Goal: Check status: Check status

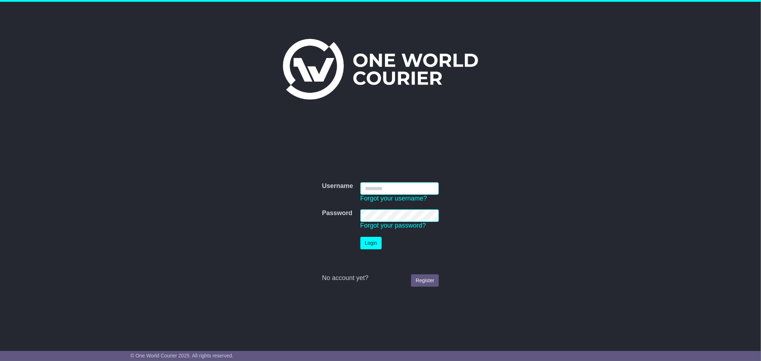
type input "**********"
click at [369, 244] on button "Login" at bounding box center [370, 243] width 21 height 12
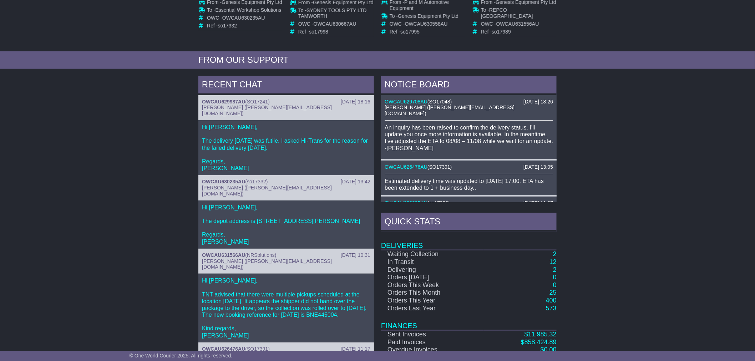
scroll to position [197, 0]
click at [248, 179] on span "so17332" at bounding box center [256, 181] width 19 height 6
drag, startPoint x: 249, startPoint y: 182, endPoint x: 266, endPoint y: 180, distance: 17.6
click at [266, 180] on span "so17332" at bounding box center [256, 181] width 19 height 6
copy span "so17332"
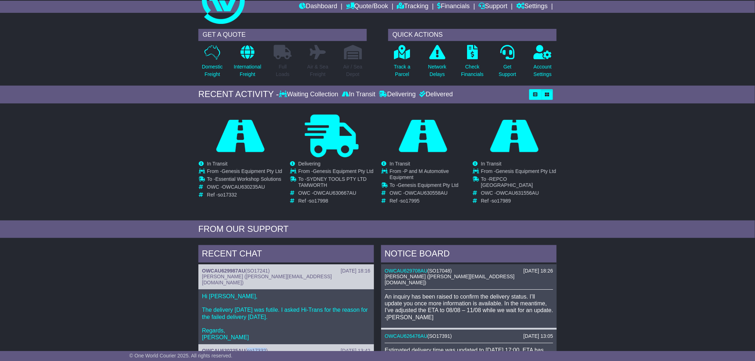
scroll to position [0, 0]
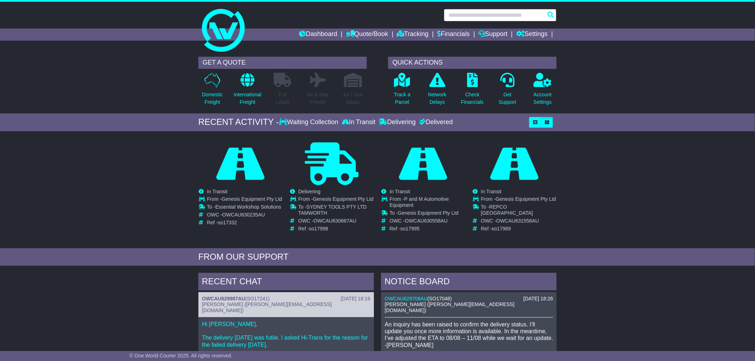
click at [481, 15] on input "text" at bounding box center [500, 15] width 113 height 12
paste input "*******"
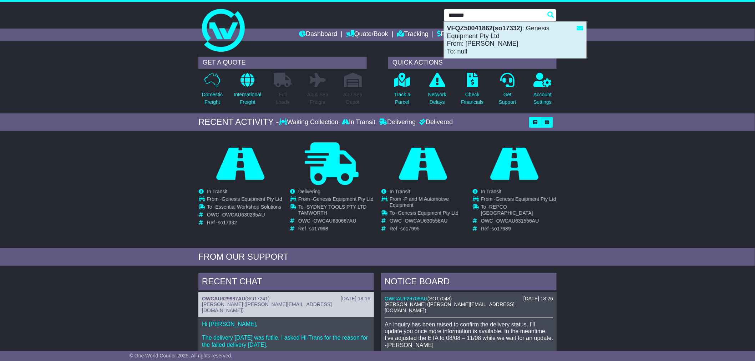
click at [472, 45] on div "VFQZ50041862(so17332) : Genesis Equipment Pty Ltd From: Jimmy Olive To: null" at bounding box center [515, 40] width 142 height 36
type input "**********"
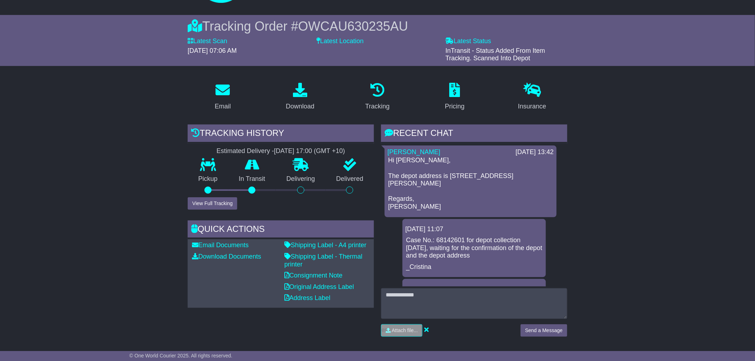
scroll to position [49, 0]
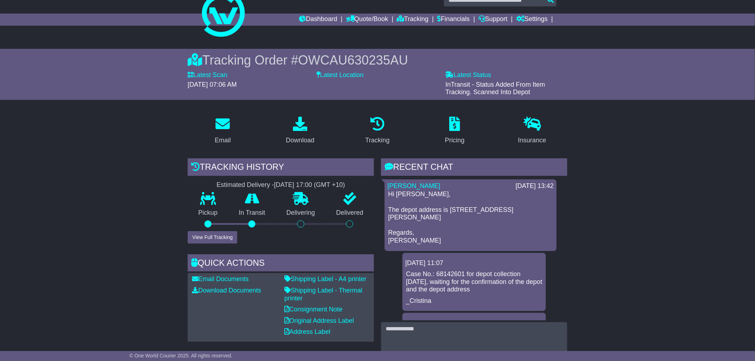
scroll to position [15, 0]
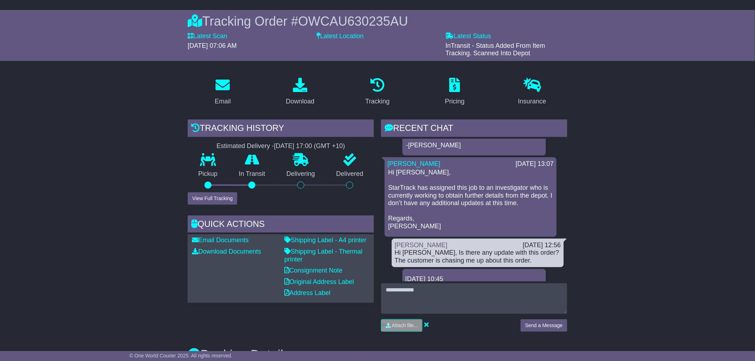
scroll to position [54, 0]
click at [301, 268] on link "Consignment Note" at bounding box center [313, 270] width 58 height 7
click at [320, 249] on link "Shipping Label - Thermal printer" at bounding box center [323, 255] width 78 height 15
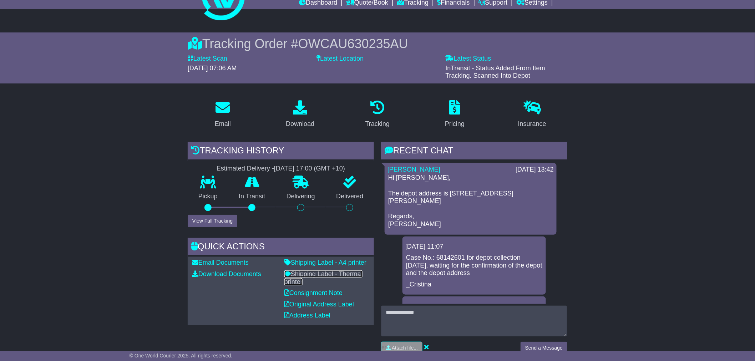
scroll to position [31, 0]
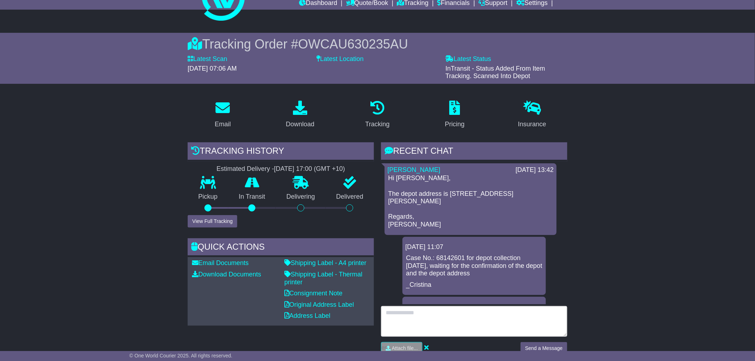
click at [433, 317] on textarea at bounding box center [474, 321] width 186 height 31
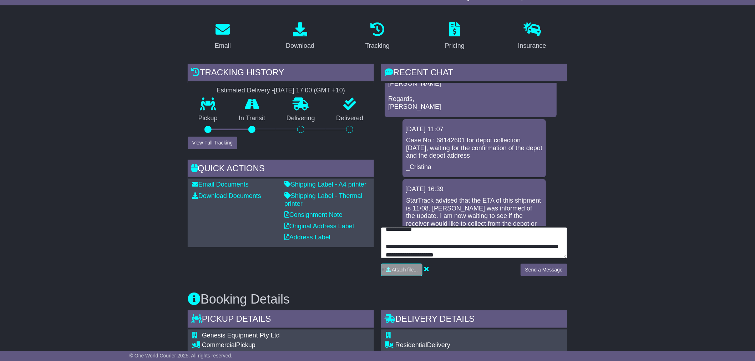
scroll to position [110, 0]
type textarea "**********"
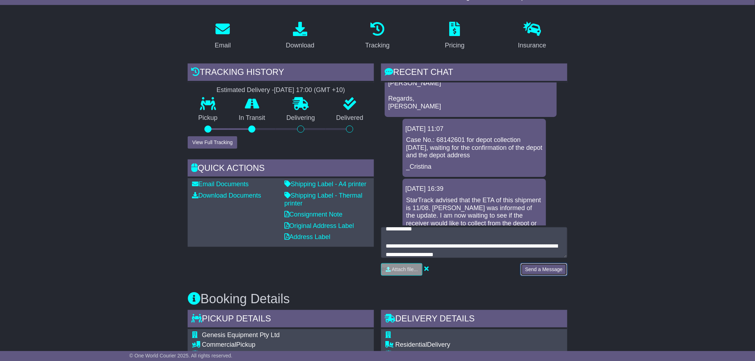
click at [541, 267] on button "Send a Message" at bounding box center [544, 269] width 47 height 12
